Goal: Communication & Community: Ask a question

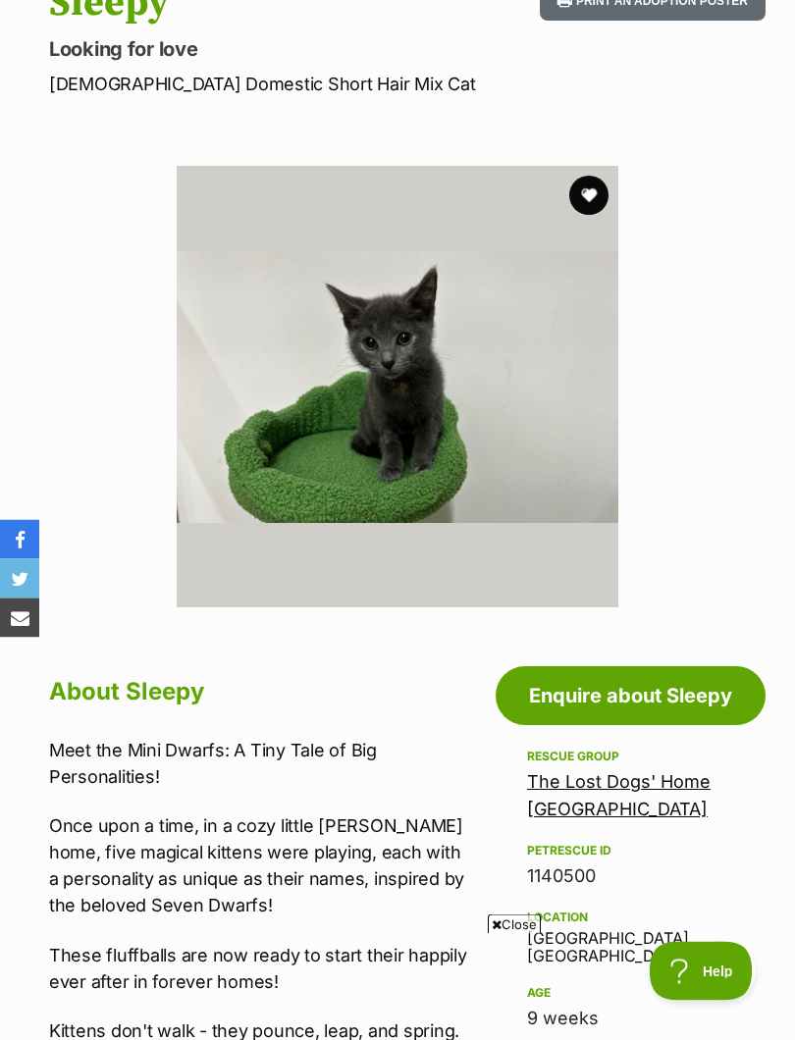
scroll to position [242, 0]
click at [678, 685] on link "Enquire about Sleepy" at bounding box center [631, 695] width 270 height 59
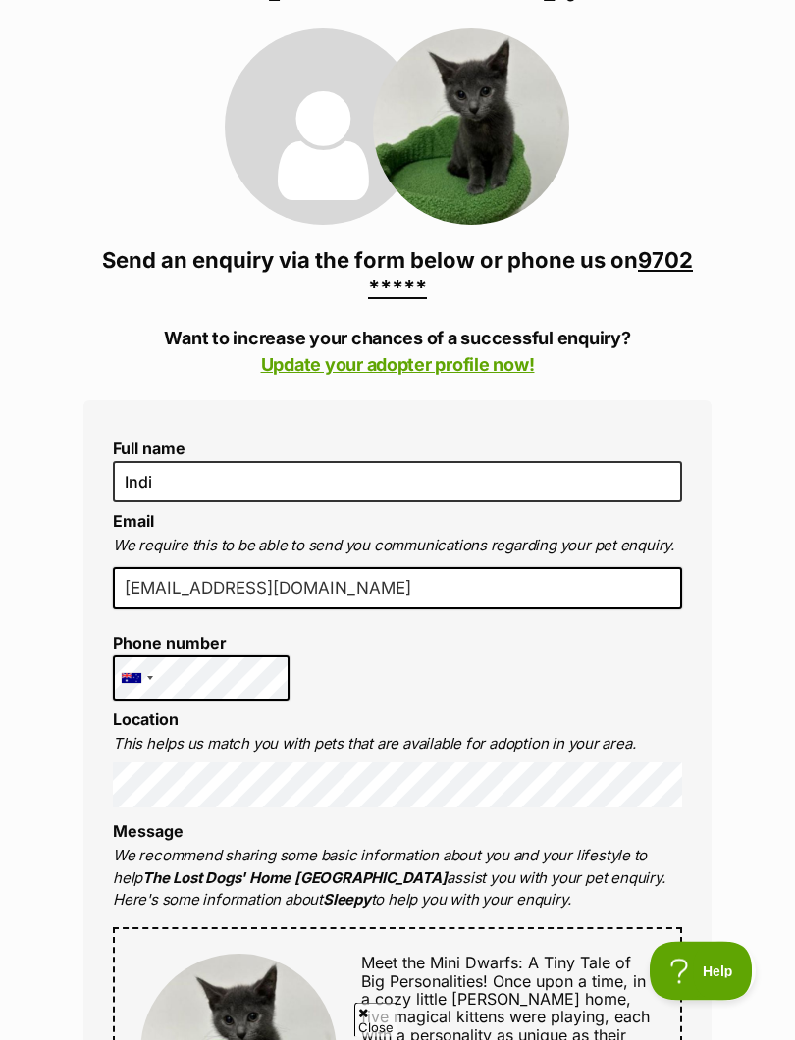
scroll to position [221, 0]
click at [536, 592] on input "[EMAIL_ADDRESS][DOMAIN_NAME]" at bounding box center [397, 588] width 569 height 43
type input "melaniemartine"
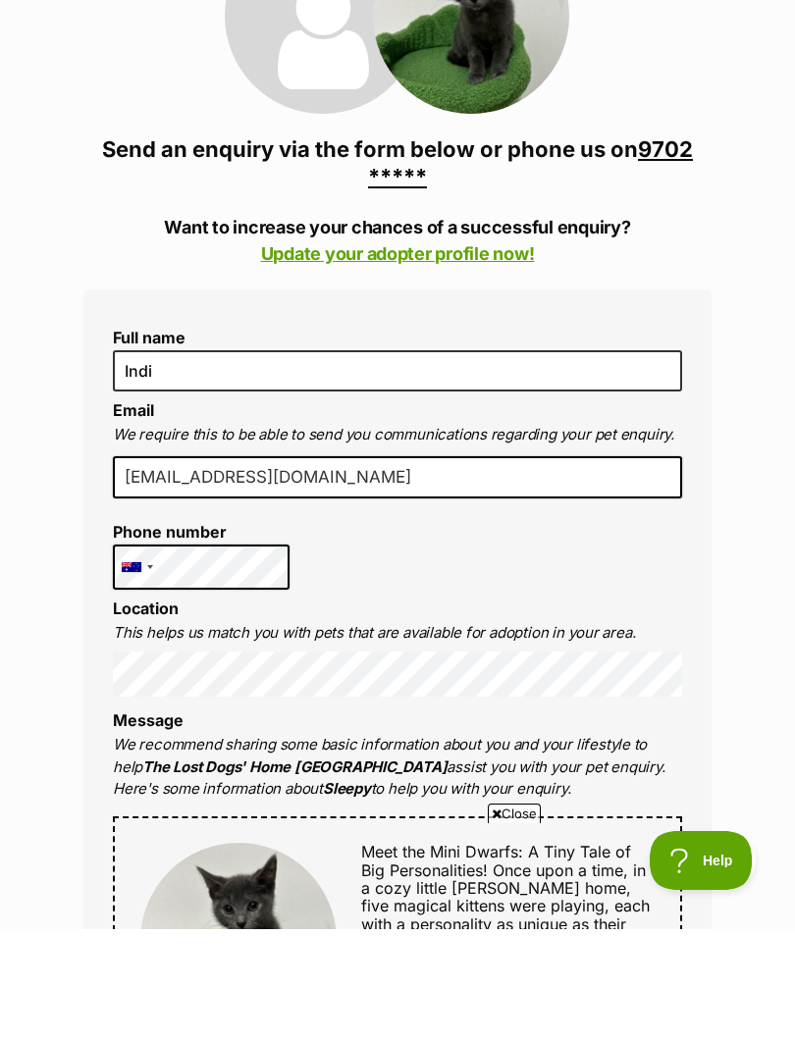
type input "[EMAIL_ADDRESS][DOMAIN_NAME]"
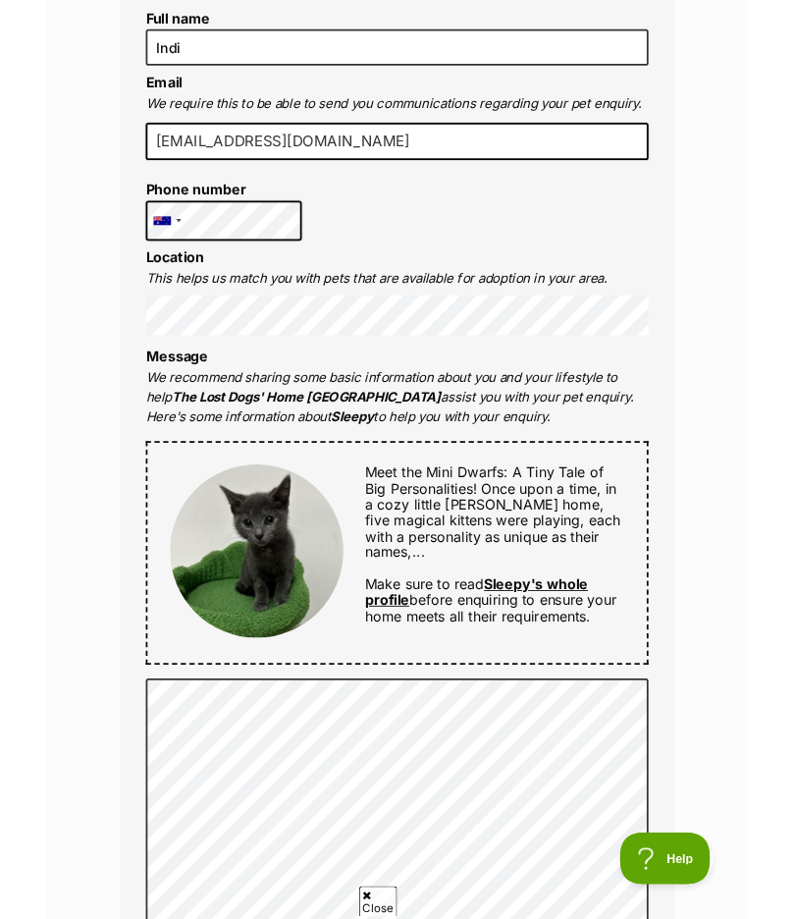
scroll to position [606, 0]
